Goal: Information Seeking & Learning: Find specific fact

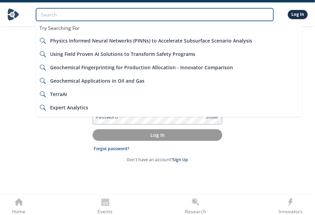
click at [81, 12] on input "search" at bounding box center [155, 14] width 238 height 13
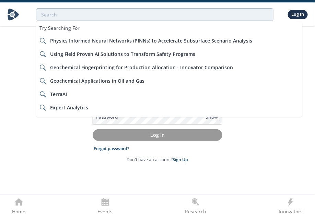
drag, startPoint x: 282, startPoint y: 159, endPoint x: 278, endPoint y: 160, distance: 3.8
click at [281, 159] on div "Log In Email Password Show Log In Forgot password? Don't have an account? Sign …" at bounding box center [157, 119] width 315 height 191
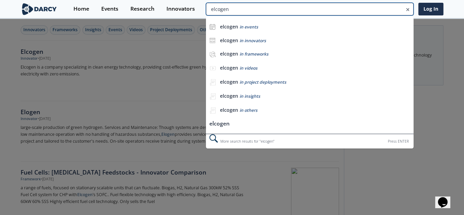
click at [321, 9] on input "elcogen" at bounding box center [310, 9] width 208 height 13
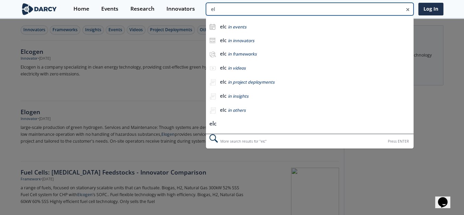
type input "e"
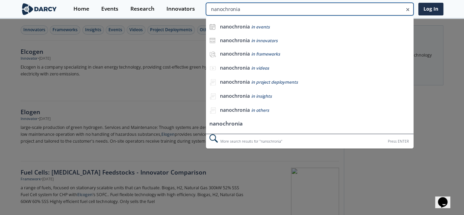
type input "nanochronia"
